Goal: Information Seeking & Learning: Compare options

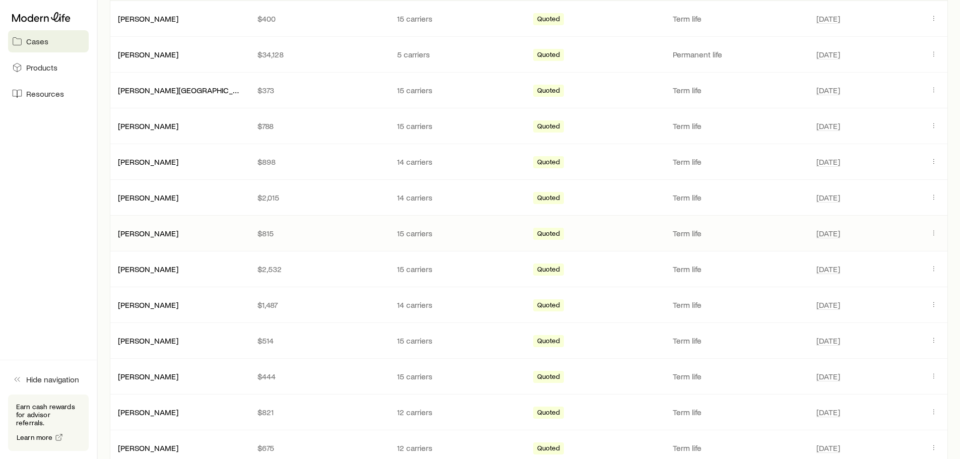
scroll to position [252, 0]
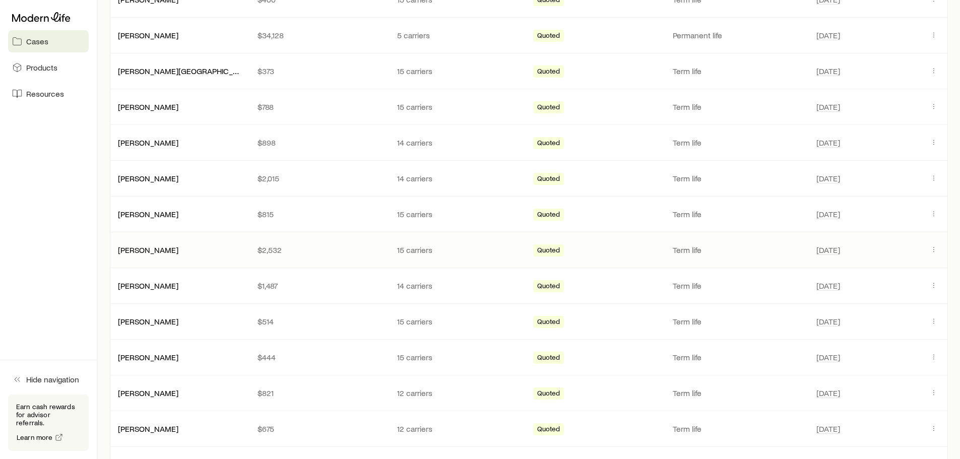
click at [190, 247] on div "[PERSON_NAME]" at bounding box center [180, 250] width 140 height 10
click at [153, 252] on link "[PERSON_NAME]" at bounding box center [148, 249] width 60 height 10
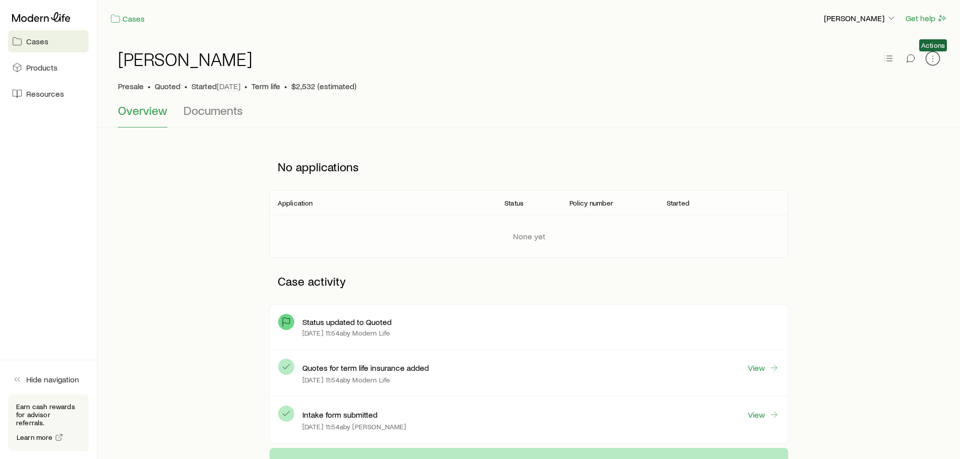
click at [935, 59] on icon "button" at bounding box center [933, 58] width 10 height 10
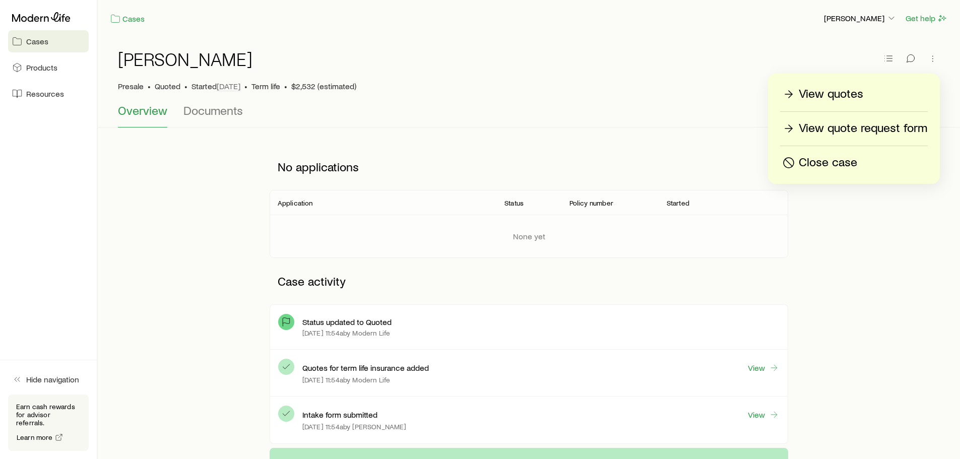
click at [852, 94] on p "View quotes" at bounding box center [831, 94] width 64 height 16
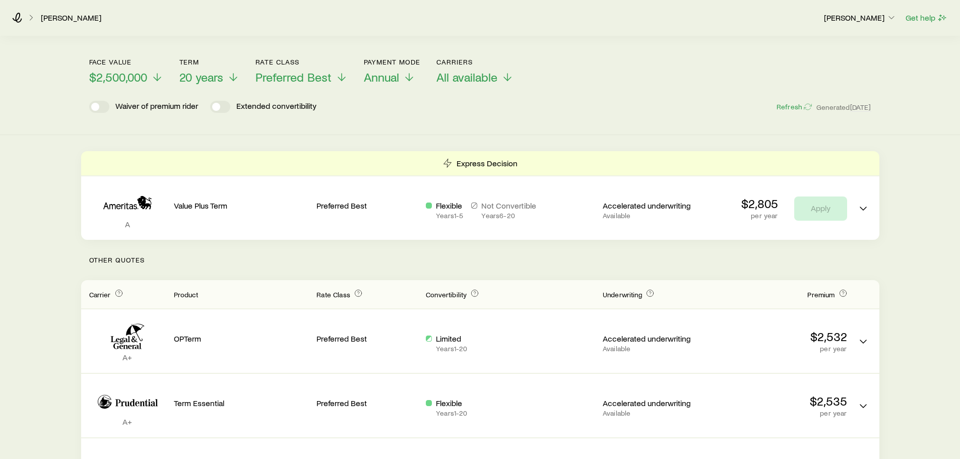
scroll to position [50, 0]
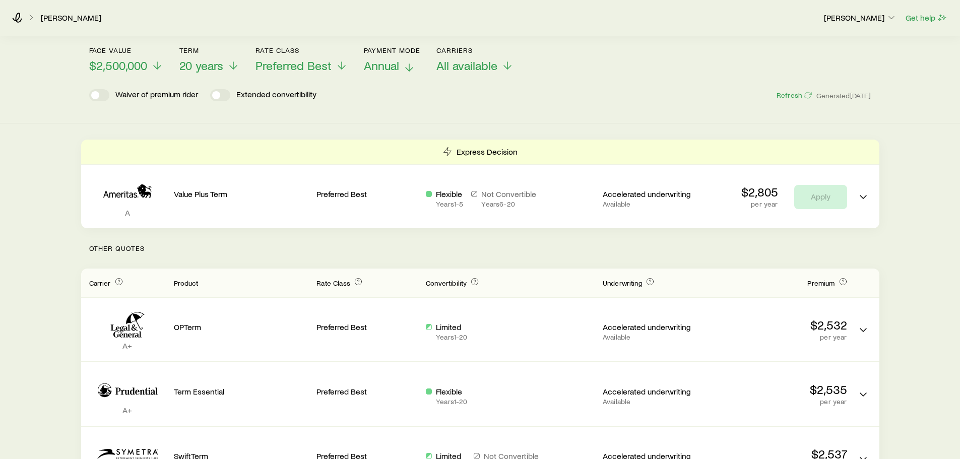
click at [390, 68] on span "Annual" at bounding box center [381, 65] width 35 height 14
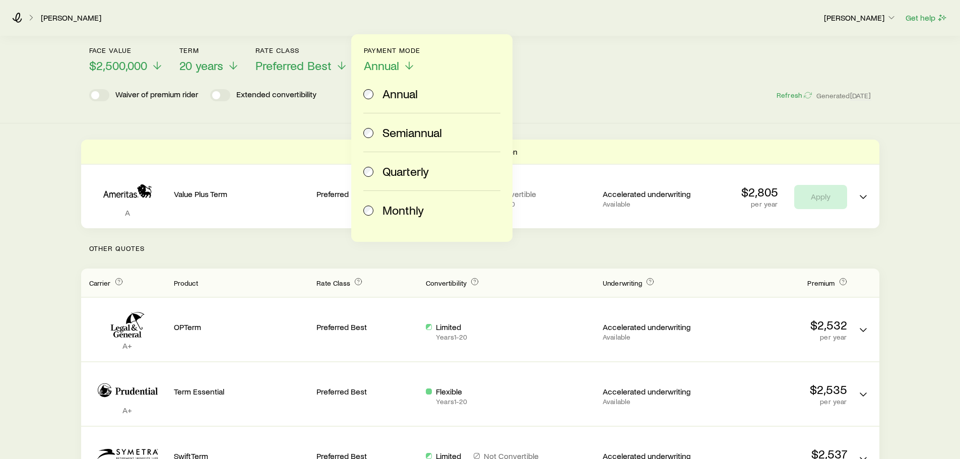
click at [386, 213] on span "Monthly" at bounding box center [402, 210] width 41 height 14
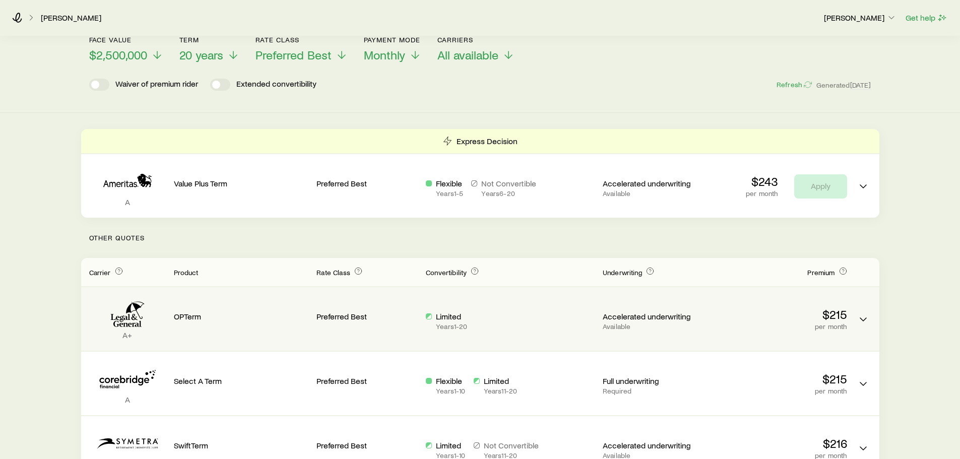
scroll to position [0, 0]
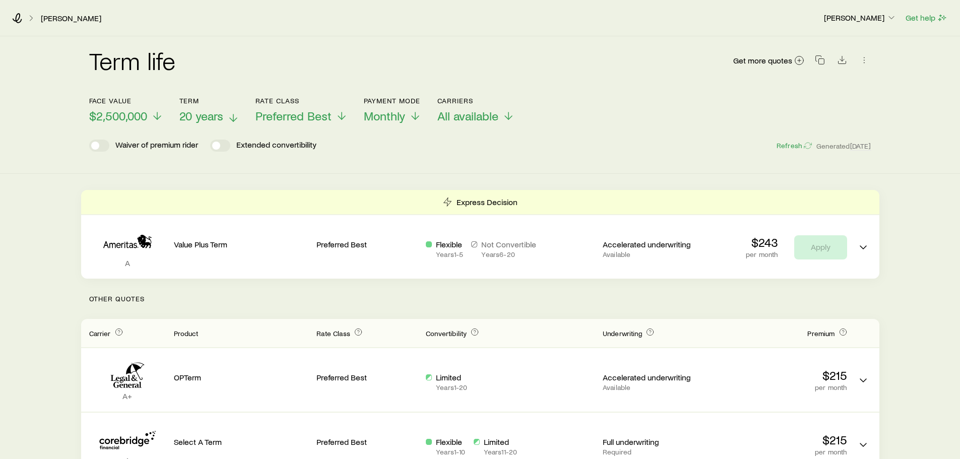
click at [201, 116] on span "20 years" at bounding box center [201, 116] width 44 height 14
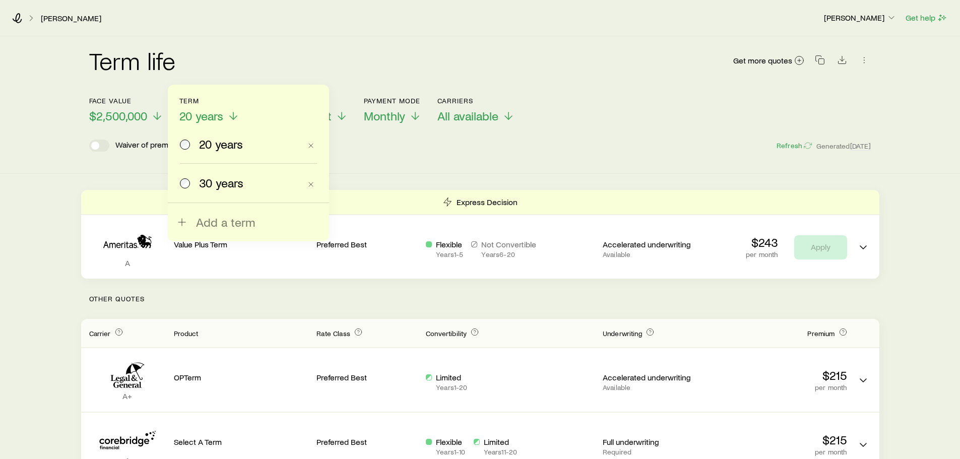
click at [242, 189] on span "30 years" at bounding box center [221, 183] width 44 height 14
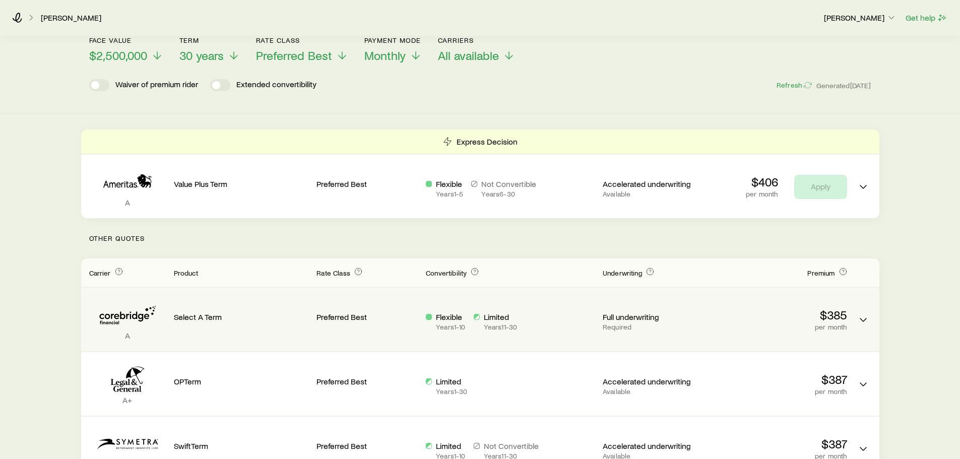
scroll to position [50, 0]
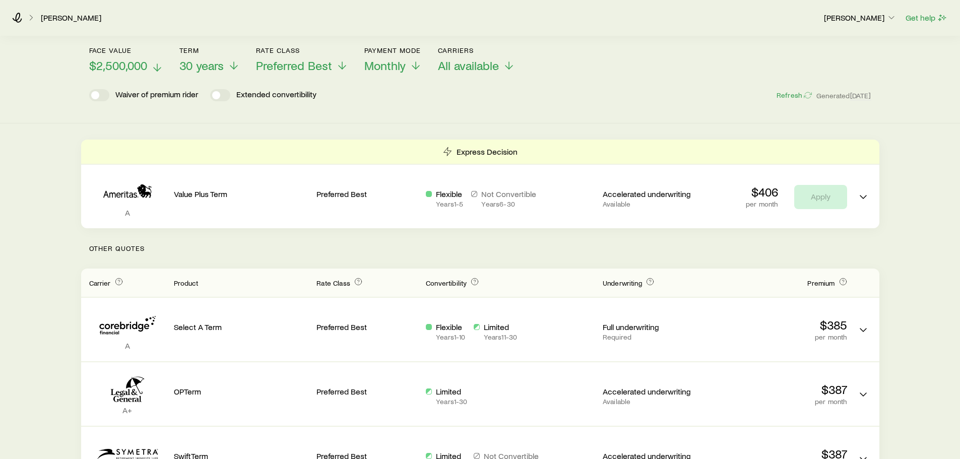
click at [108, 60] on span "$2,500,000" at bounding box center [118, 65] width 58 height 14
click at [33, 93] on div "Term life Get more quotes Face value $2,500,000 Term 30 years Rate Class Prefer…" at bounding box center [480, 55] width 960 height 138
click at [122, 65] on span "$2,500,000" at bounding box center [118, 65] width 58 height 14
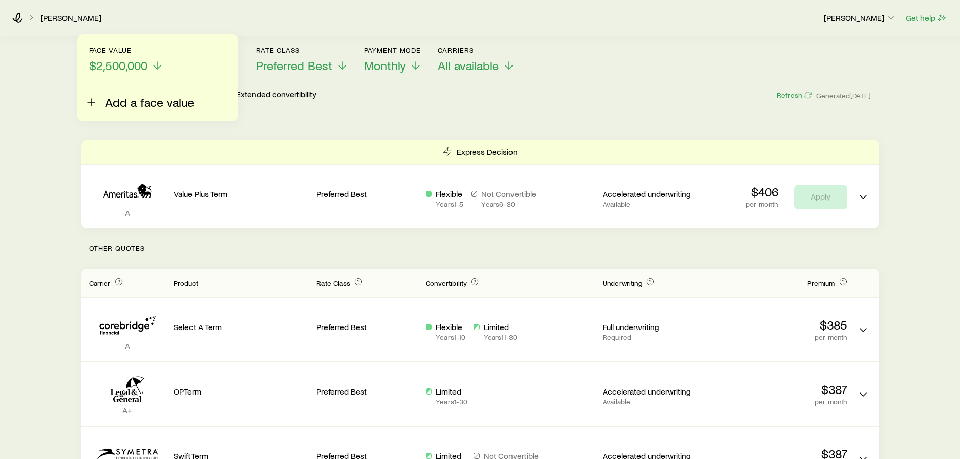
click at [130, 104] on span "Add a face value" at bounding box center [149, 102] width 89 height 14
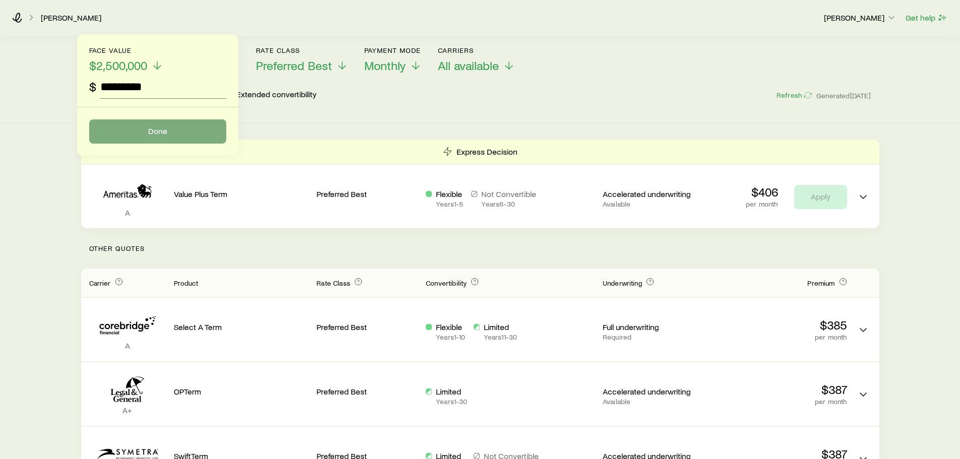
type input "*********"
click at [131, 127] on button "Done" at bounding box center [157, 131] width 137 height 24
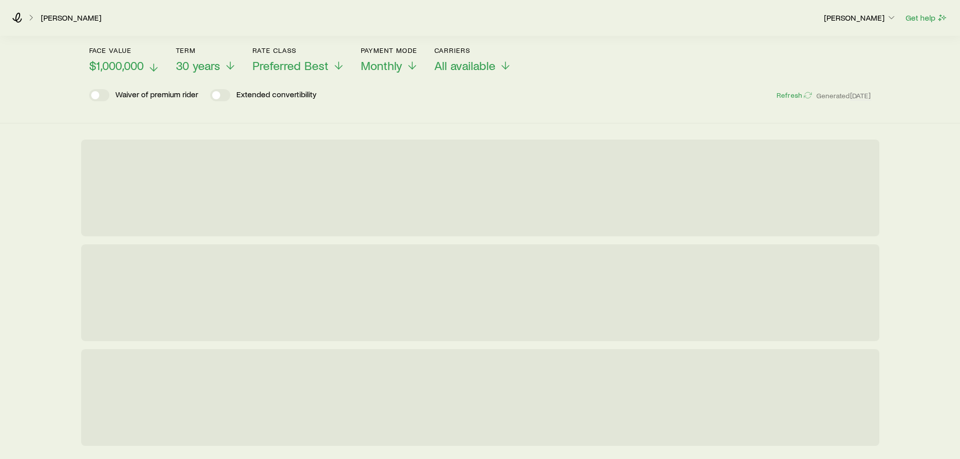
click at [125, 65] on span "$1,000,000" at bounding box center [116, 65] width 54 height 14
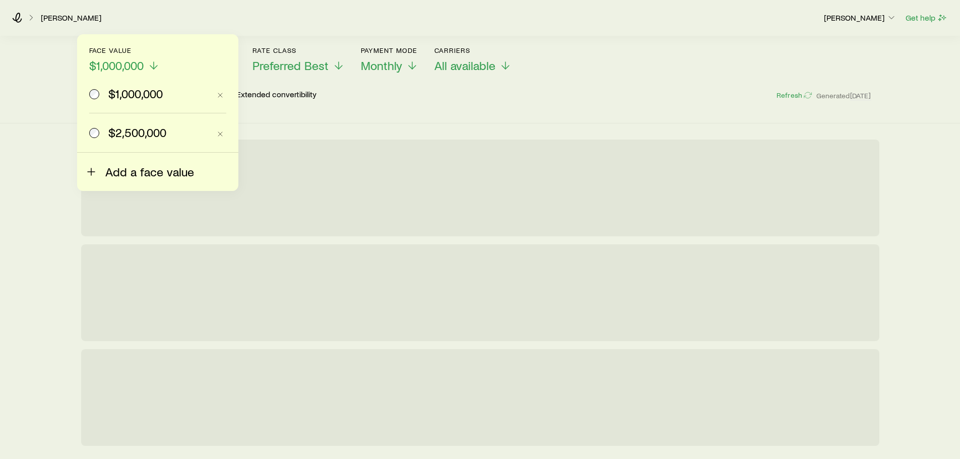
click at [109, 175] on span "Add a face value" at bounding box center [149, 172] width 89 height 14
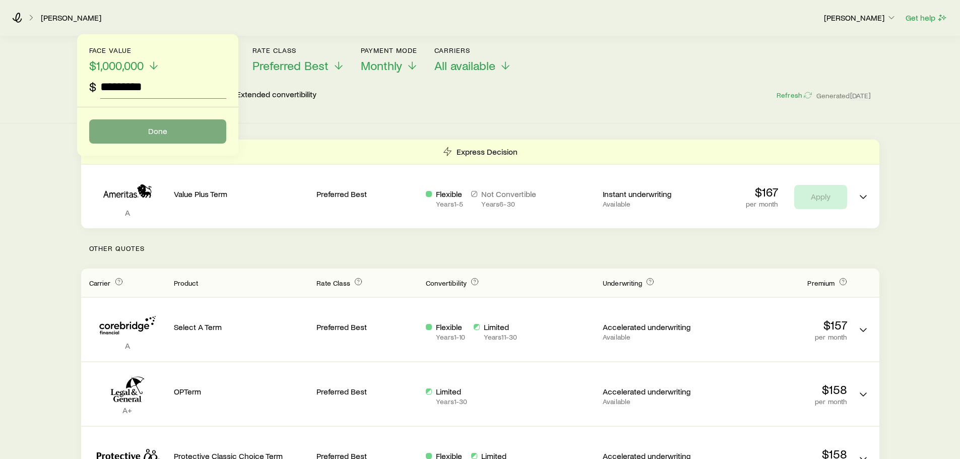
type input "*********"
click at [129, 136] on button "Done" at bounding box center [157, 131] width 137 height 24
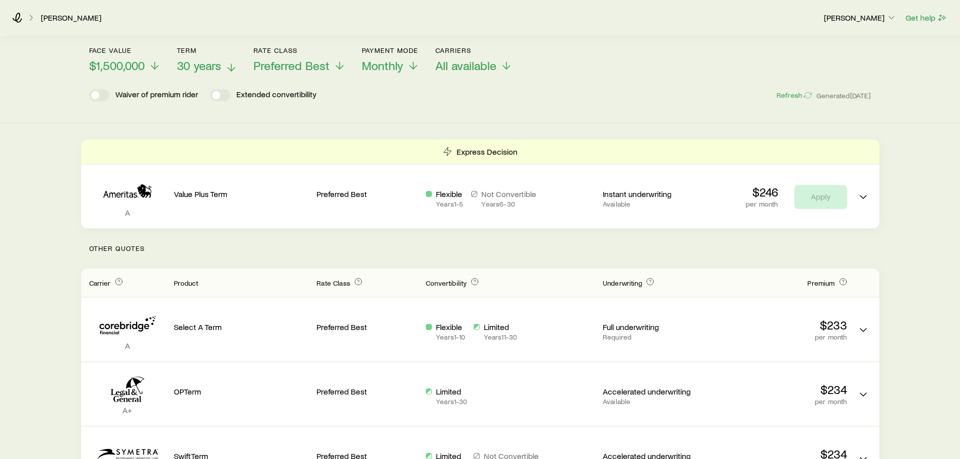
click at [187, 67] on span "30 years" at bounding box center [199, 65] width 44 height 14
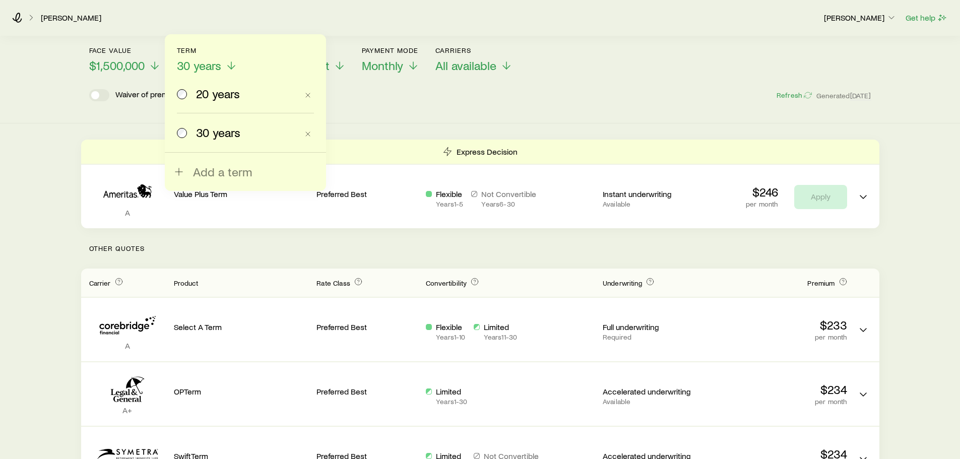
click at [191, 96] on div "20 years" at bounding box center [237, 94] width 121 height 14
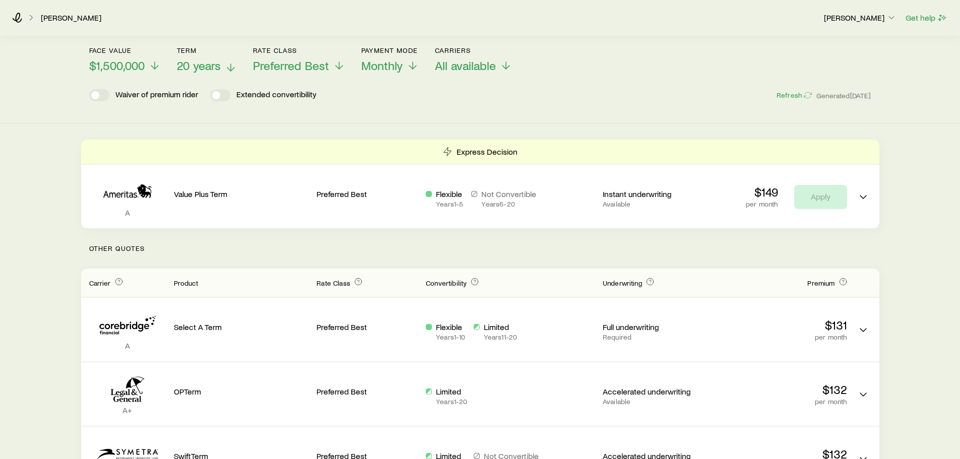
click at [219, 66] on span "20 years" at bounding box center [199, 65] width 44 height 14
click at [398, 63] on span "Monthly" at bounding box center [381, 65] width 41 height 14
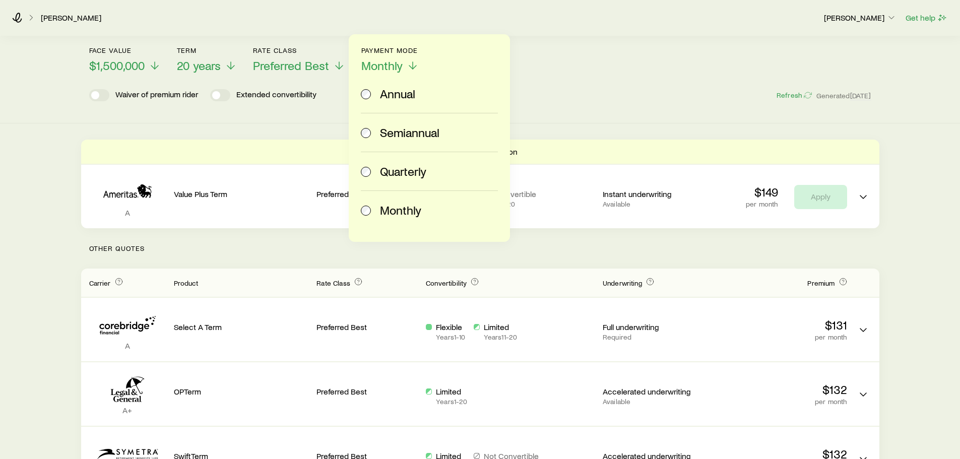
drag, startPoint x: 389, startPoint y: 90, endPoint x: 548, endPoint y: 74, distance: 159.5
click at [548, 74] on header "Face value $1,500,000 Term 20 years Rate Class Preferred Best Payment Mode Mont…" at bounding box center [480, 76] width 782 height 60
click at [133, 56] on button "Face value $1,500,000" at bounding box center [125, 59] width 72 height 27
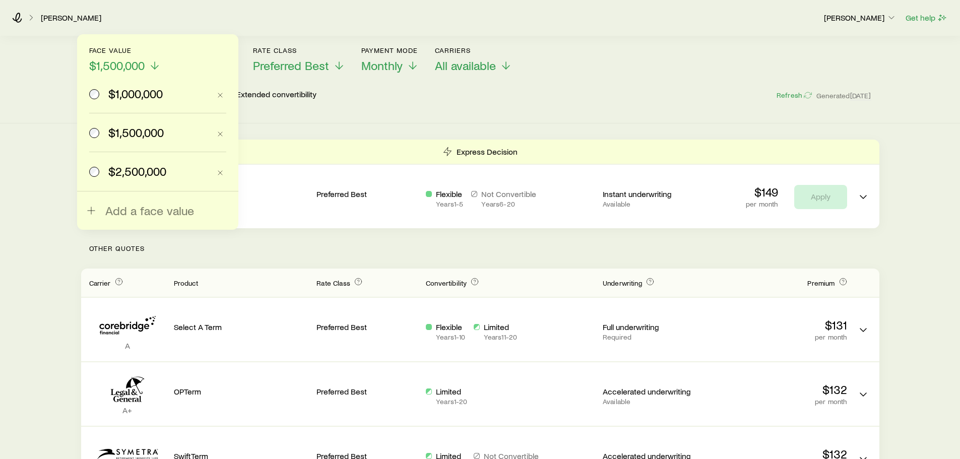
click at [132, 167] on span "$2,500,000" at bounding box center [137, 171] width 58 height 14
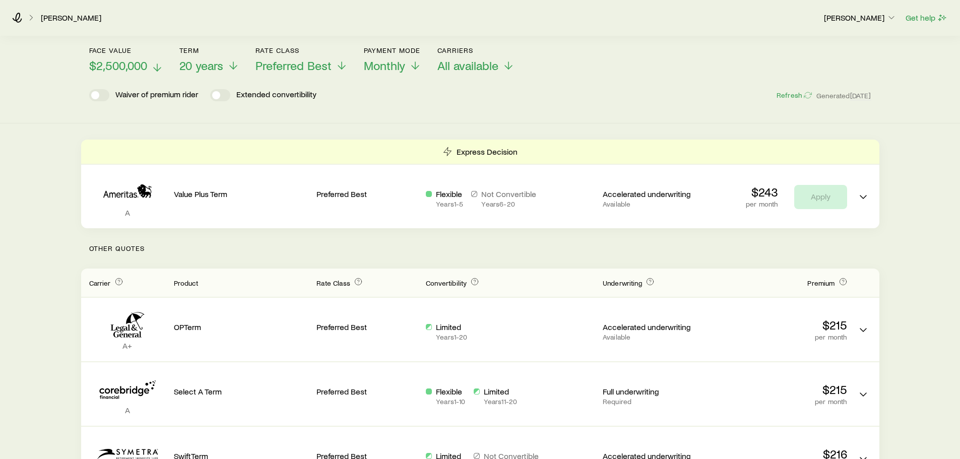
click at [134, 61] on span "$2,500,000" at bounding box center [118, 65] width 58 height 14
click at [216, 65] on span "20 years" at bounding box center [201, 65] width 44 height 14
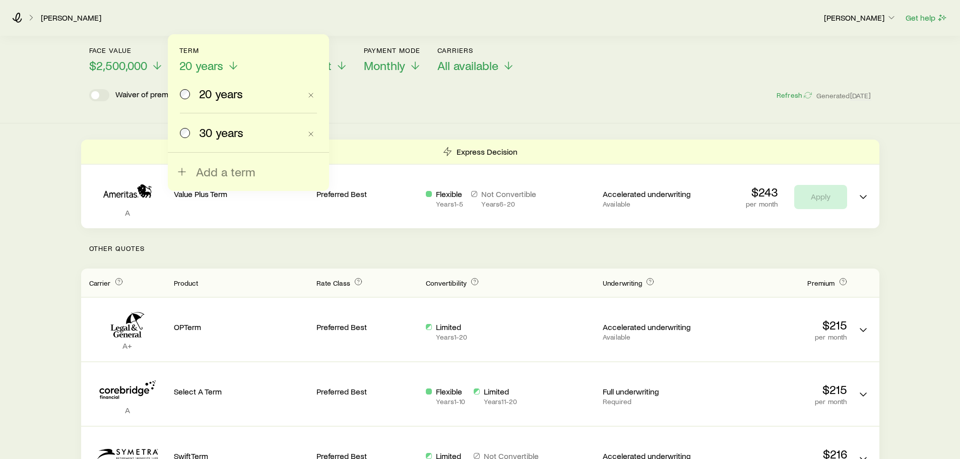
click at [204, 134] on span "30 years" at bounding box center [221, 132] width 44 height 14
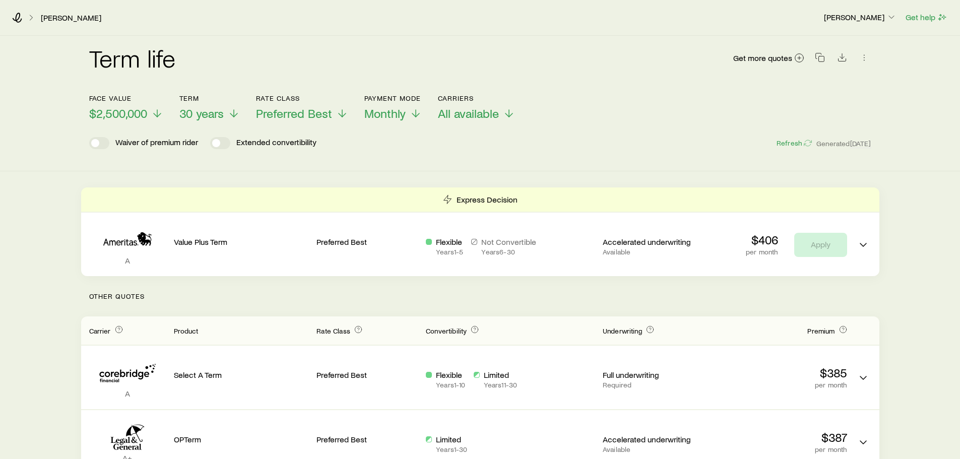
scroll to position [0, 0]
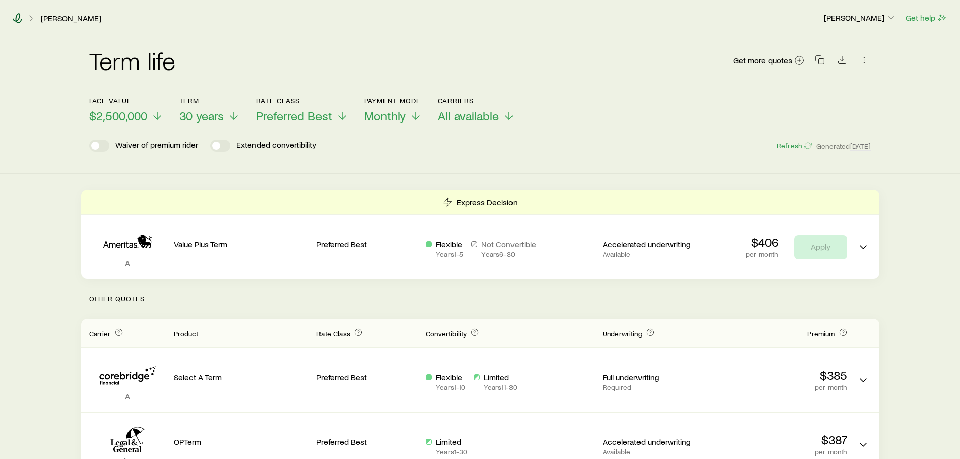
click at [16, 14] on icon at bounding box center [17, 18] width 10 height 10
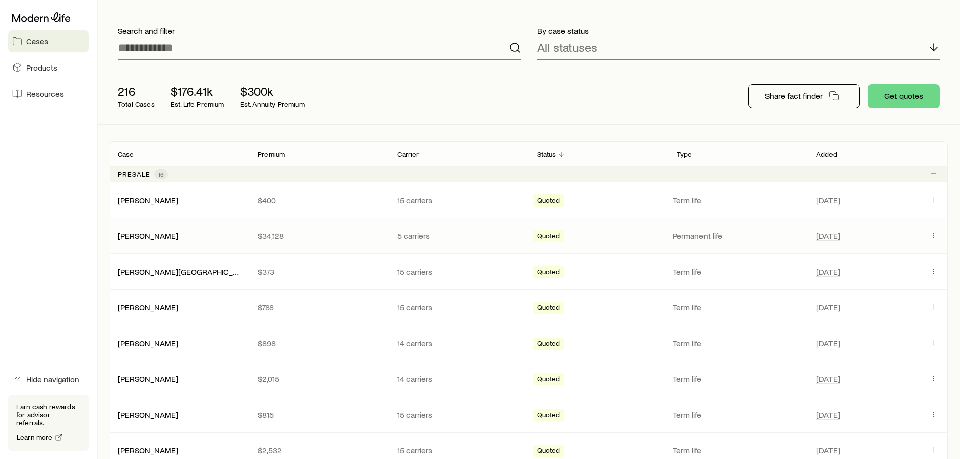
scroll to position [202, 0]
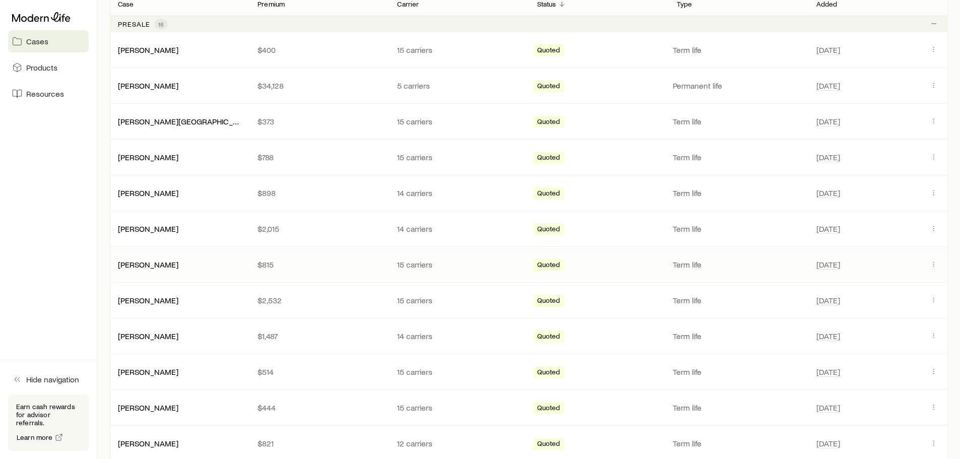
click at [211, 271] on div "[PERSON_NAME] $815 15 carriers Quoted Term life [DATE]" at bounding box center [529, 264] width 838 height 35
click at [165, 270] on div "[PERSON_NAME] $815 15 carriers Quoted Term life [DATE]" at bounding box center [529, 264] width 838 height 35
click at [147, 266] on link "[PERSON_NAME]" at bounding box center [148, 264] width 60 height 10
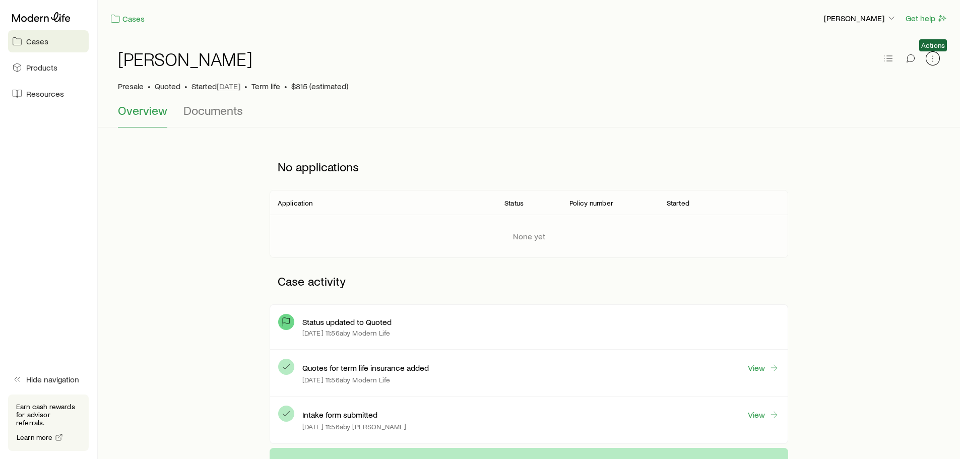
click at [933, 60] on icon "button" at bounding box center [933, 58] width 10 height 10
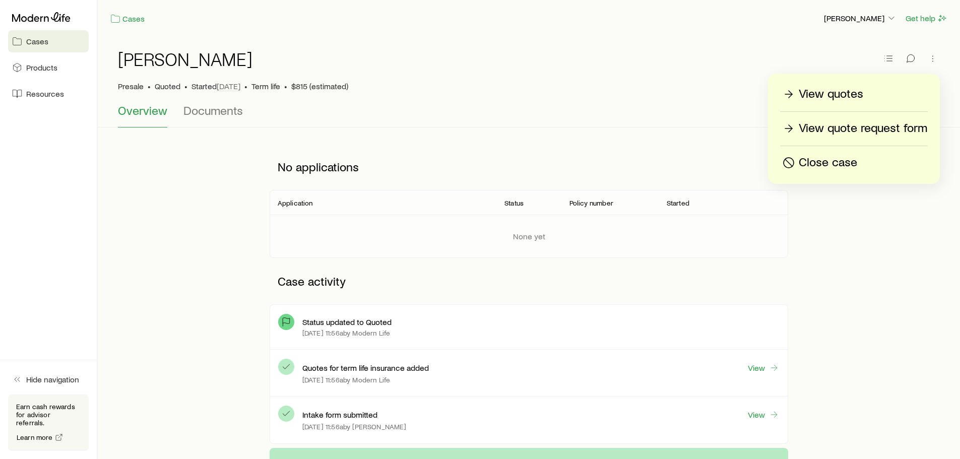
click at [878, 93] on div "View quotes" at bounding box center [853, 94] width 147 height 16
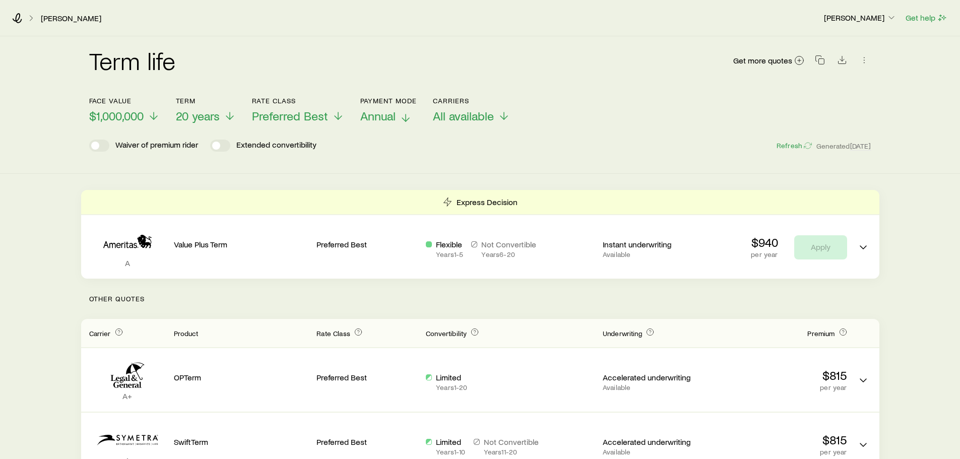
click at [381, 115] on span "Annual" at bounding box center [377, 116] width 35 height 14
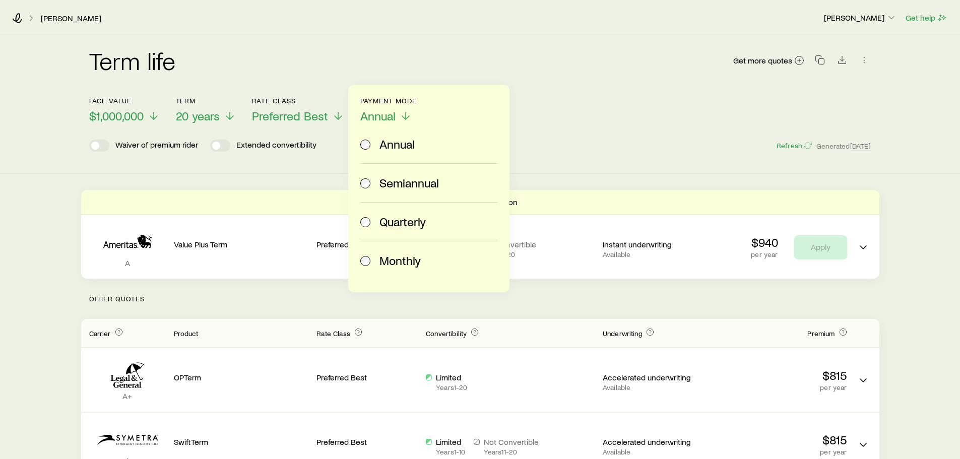
click at [401, 266] on span "Monthly" at bounding box center [399, 260] width 41 height 14
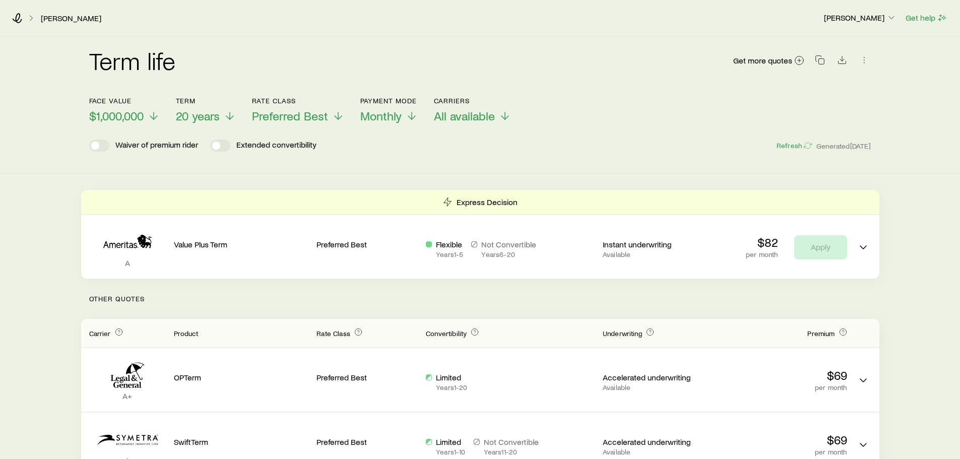
click at [139, 123] on header "Face value $1,000,000 Term 20 years Rate Class Preferred Best Payment Mode Mont…" at bounding box center [480, 127] width 782 height 60
click at [140, 116] on span "$1,000,000" at bounding box center [116, 116] width 54 height 14
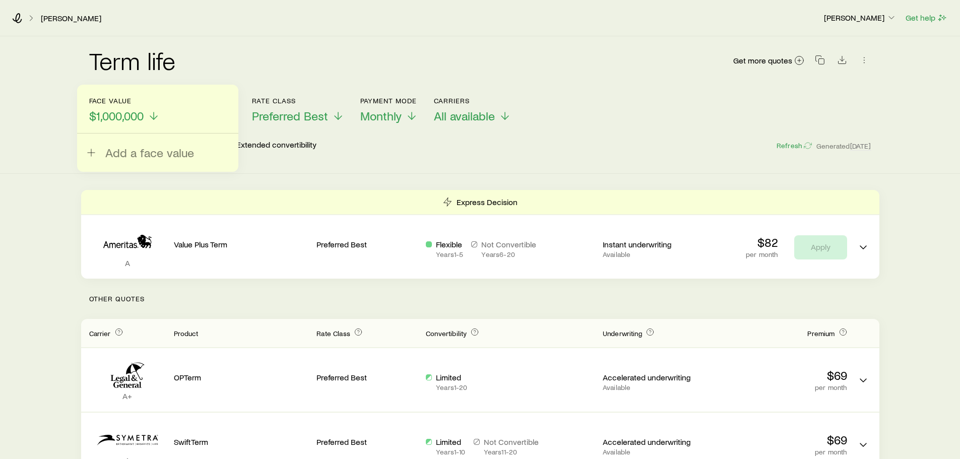
click at [363, 47] on div "Term life Get more quotes" at bounding box center [480, 66] width 782 height 60
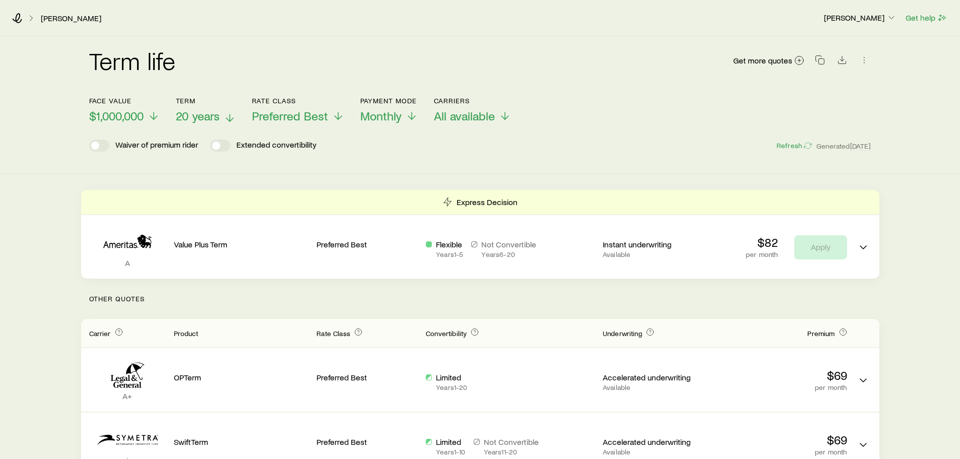
click at [210, 112] on span "20 years" at bounding box center [198, 116] width 44 height 14
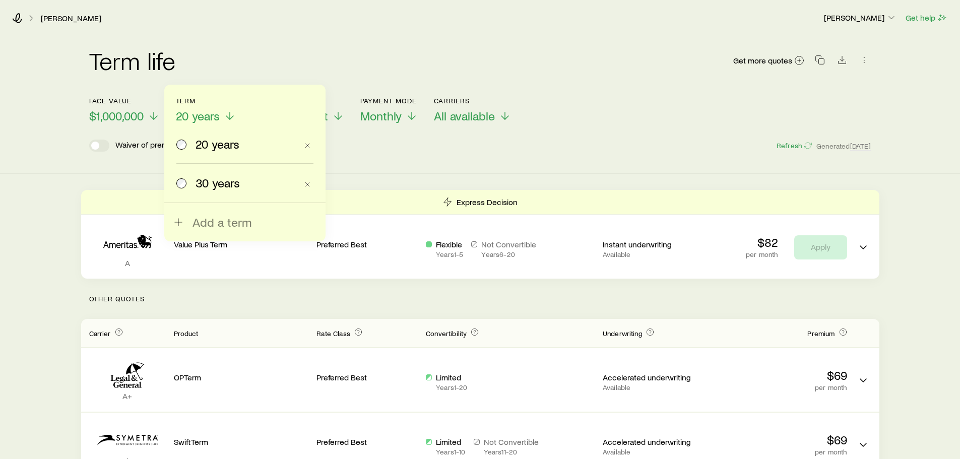
click at [231, 55] on div "Term life Get more quotes" at bounding box center [480, 66] width 782 height 36
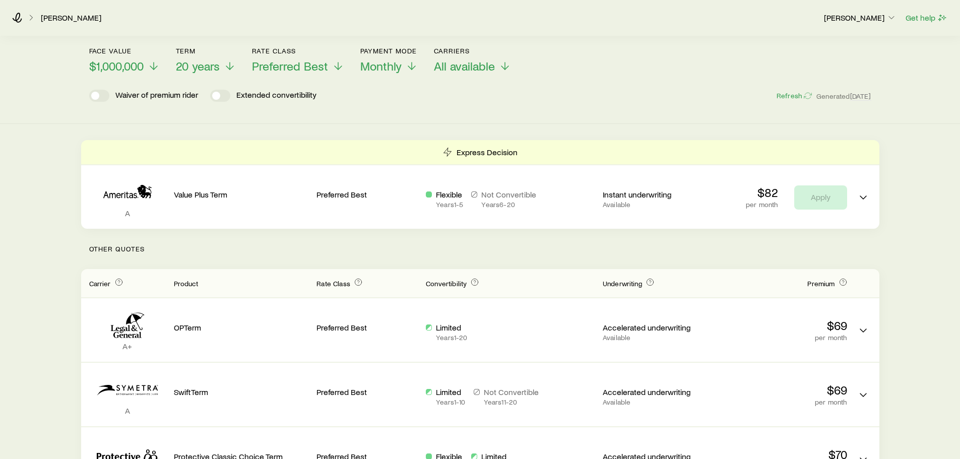
scroll to position [50, 0]
click at [197, 64] on span "20 years" at bounding box center [198, 65] width 44 height 14
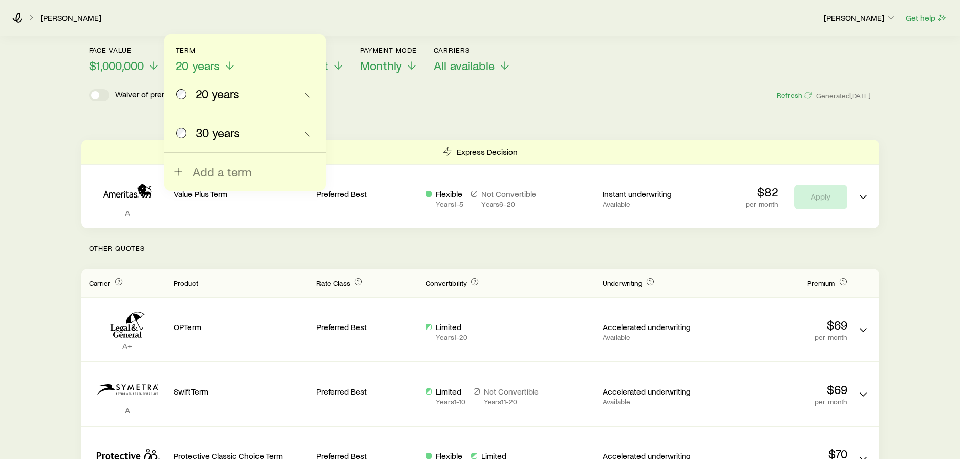
click at [230, 134] on span "30 years" at bounding box center [218, 132] width 44 height 14
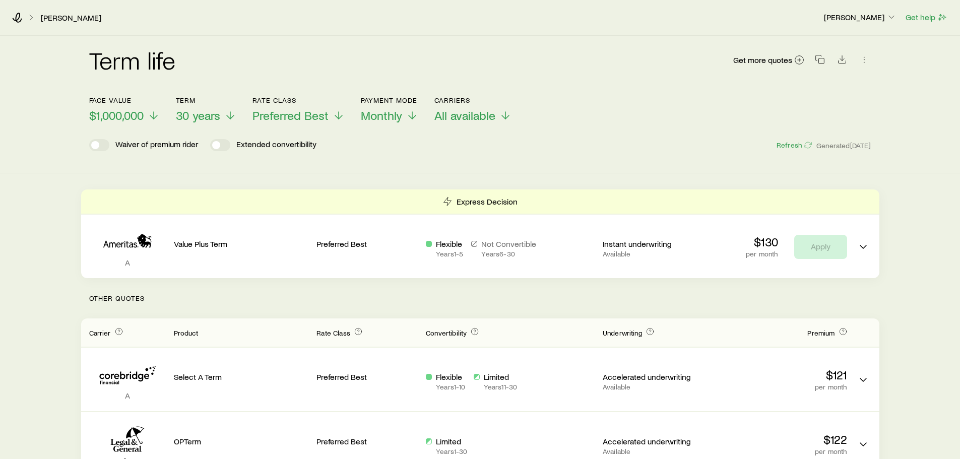
scroll to position [0, 0]
click at [207, 104] on p "Term" at bounding box center [206, 101] width 60 height 8
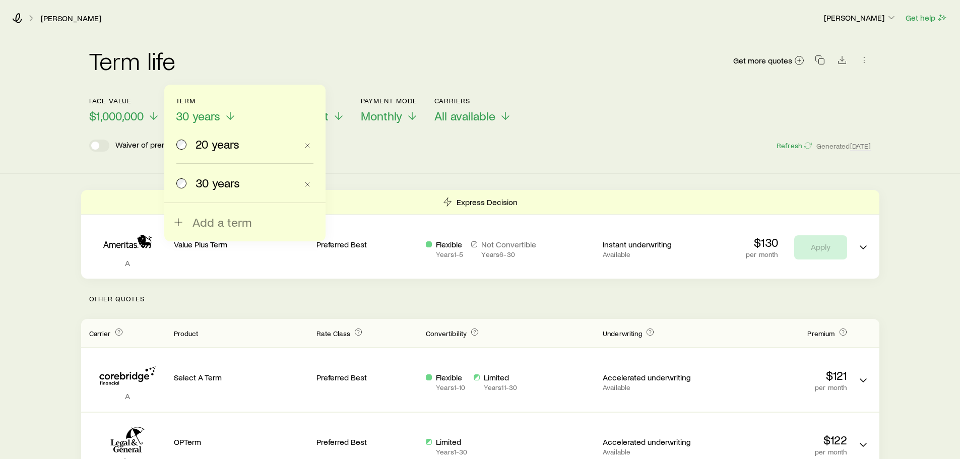
click at [559, 95] on div "Term life Get more quotes" at bounding box center [480, 66] width 782 height 60
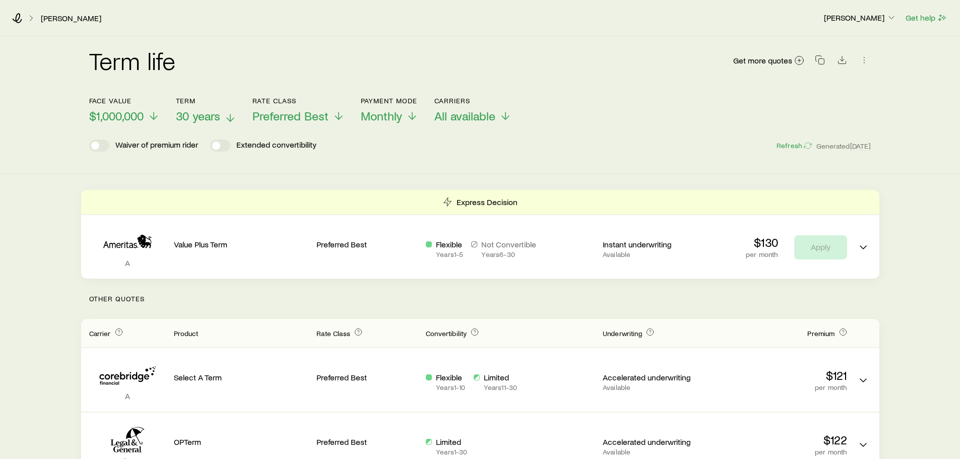
click at [188, 110] on span "30 years" at bounding box center [198, 116] width 44 height 14
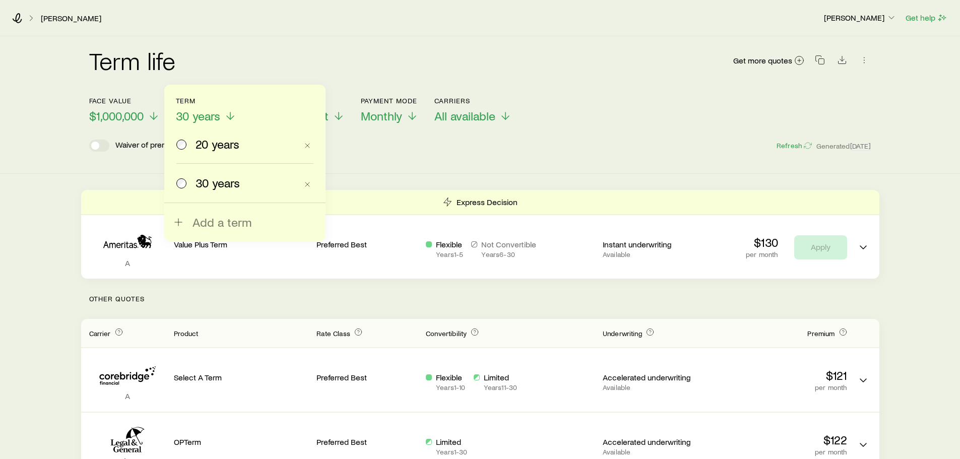
click at [187, 148] on div "20 years" at bounding box center [236, 144] width 121 height 14
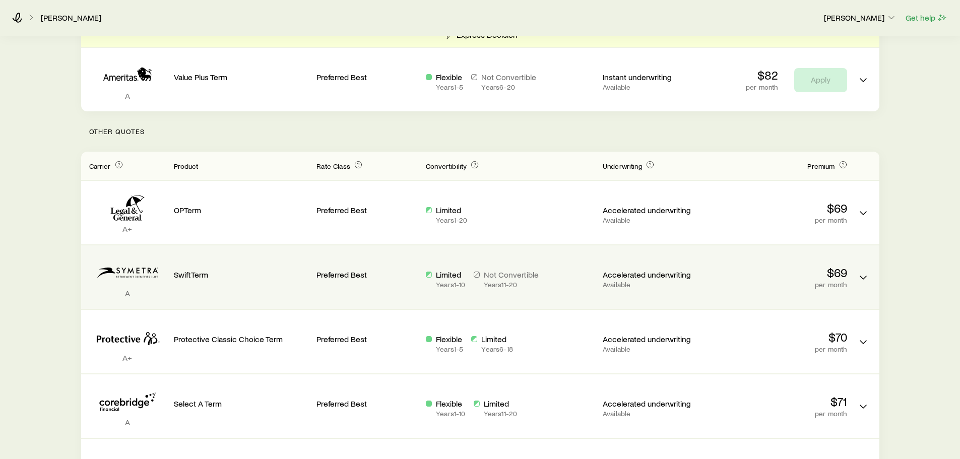
scroll to position [202, 0]
